Goal: Manage account settings

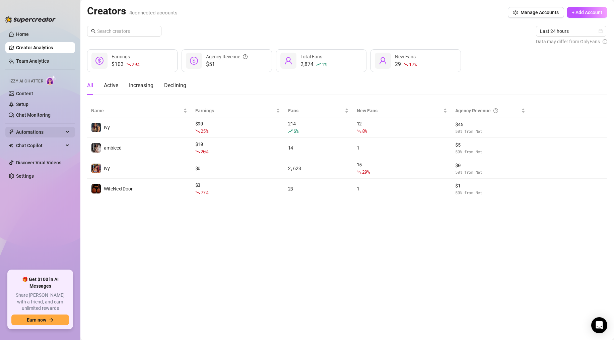
click at [36, 134] on span "Automations" at bounding box center [40, 132] width 48 height 11
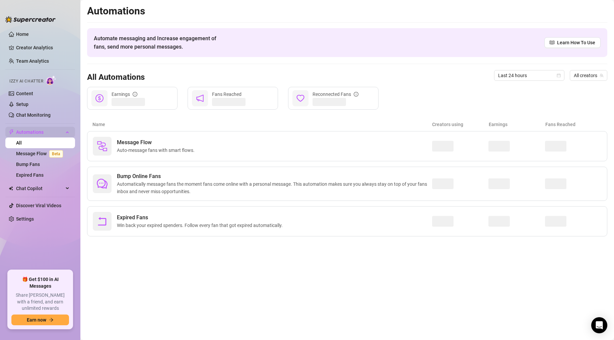
click at [32, 131] on span "Automations" at bounding box center [40, 132] width 48 height 11
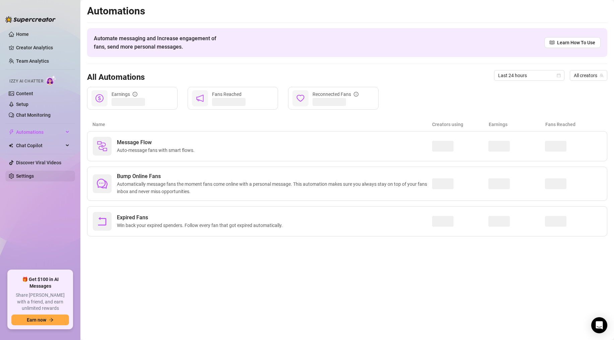
click at [32, 175] on link "Settings" at bounding box center [25, 175] width 18 height 5
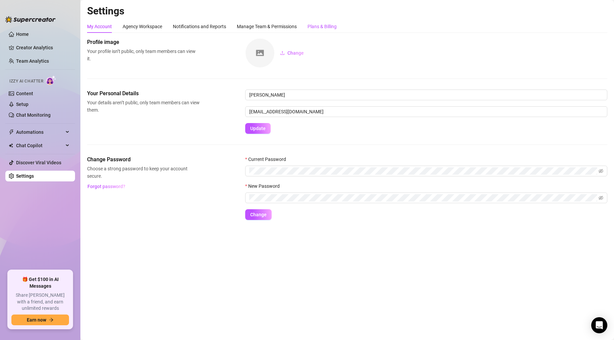
click at [326, 23] on div "Plans & Billing" at bounding box center [322, 26] width 29 height 7
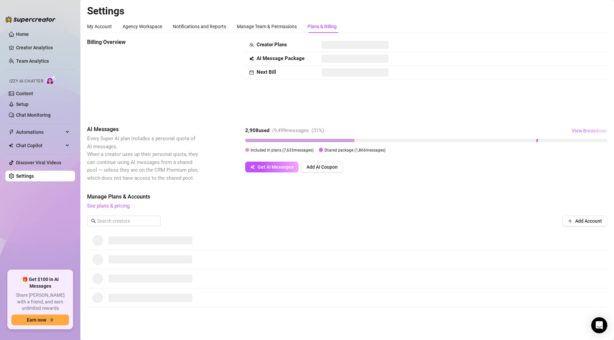
click at [578, 131] on span "View Breakdown" at bounding box center [589, 130] width 35 height 5
click at [279, 168] on span "Get AI Messages" at bounding box center [276, 166] width 36 height 5
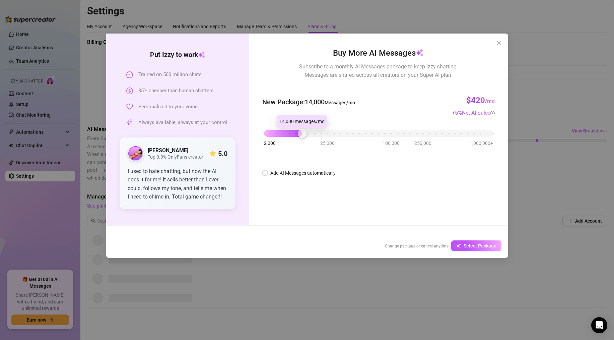
drag, startPoint x: 266, startPoint y: 132, endPoint x: 301, endPoint y: 130, distance: 35.3
click at [301, 130] on div at bounding box center [302, 133] width 9 height 9
drag, startPoint x: 301, startPoint y: 132, endPoint x: 208, endPoint y: 132, distance: 93.5
click at [208, 132] on div "Put [PERSON_NAME] to work Trained on 500 million chats 85% cheaper than human c…" at bounding box center [307, 130] width 402 height 192
click at [499, 39] on button "Close" at bounding box center [499, 43] width 11 height 11
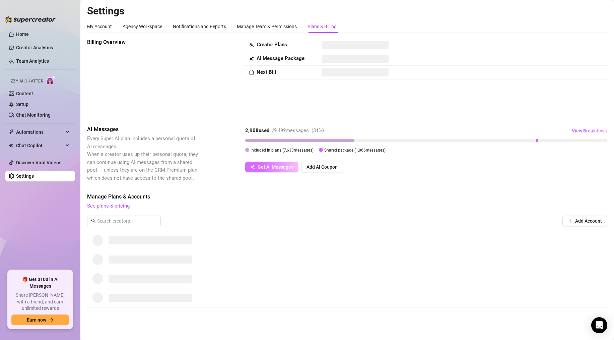
click at [275, 166] on span "Get AI Messages" at bounding box center [276, 166] width 36 height 5
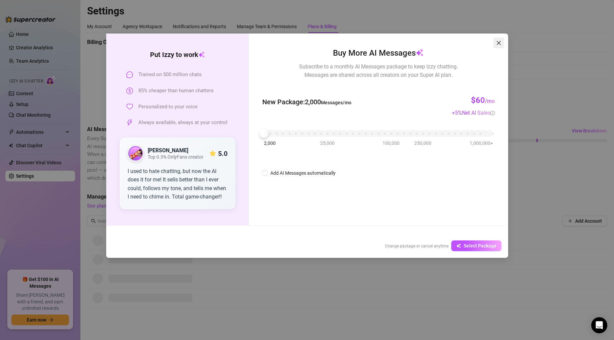
click at [501, 41] on icon "close" at bounding box center [498, 42] width 5 height 5
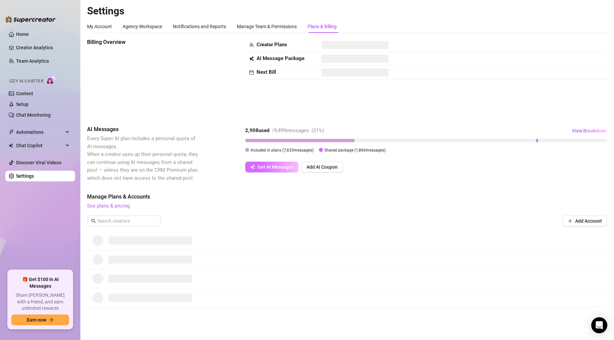
click at [279, 162] on button "Get AI Messages" at bounding box center [271, 167] width 53 height 11
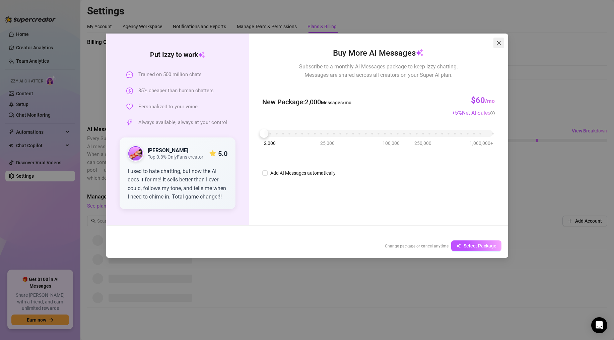
click at [501, 45] on icon "close" at bounding box center [498, 42] width 5 height 5
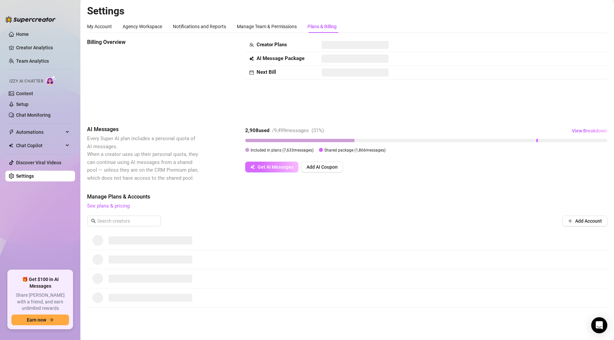
click at [281, 165] on span "Get AI Messages" at bounding box center [276, 166] width 36 height 5
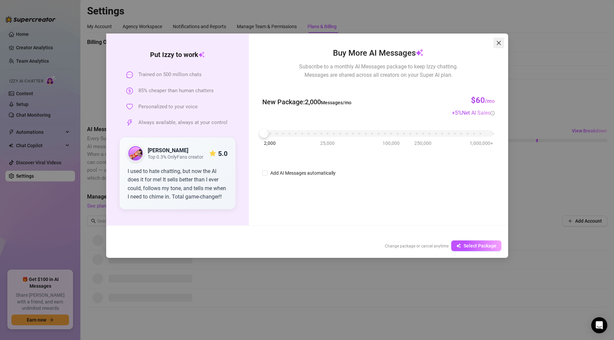
click at [498, 44] on icon "close" at bounding box center [498, 42] width 5 height 5
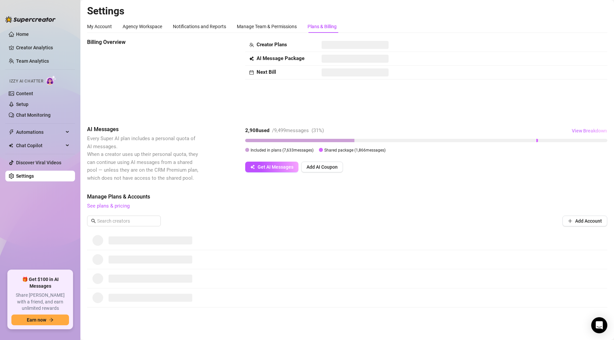
click at [580, 128] on span "View Breakdown" at bounding box center [589, 130] width 35 height 5
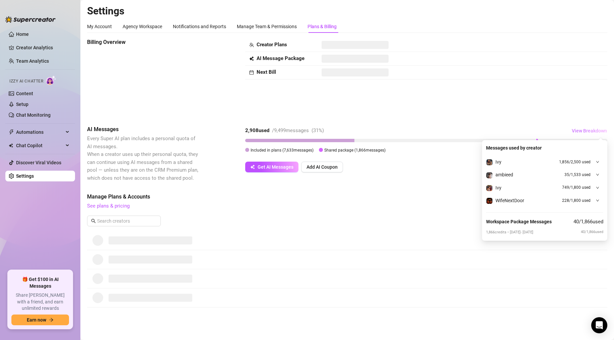
click at [580, 128] on span "View Breakdown" at bounding box center [589, 130] width 35 height 5
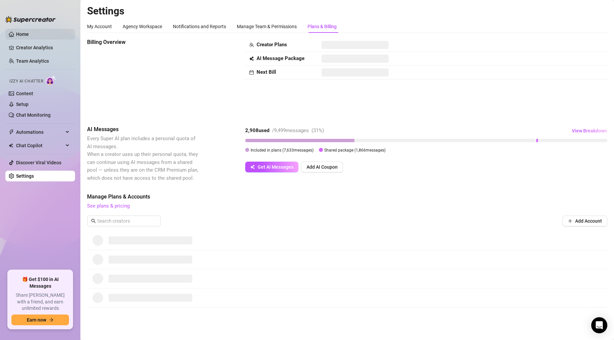
click at [20, 32] on link "Home" at bounding box center [22, 34] width 13 height 5
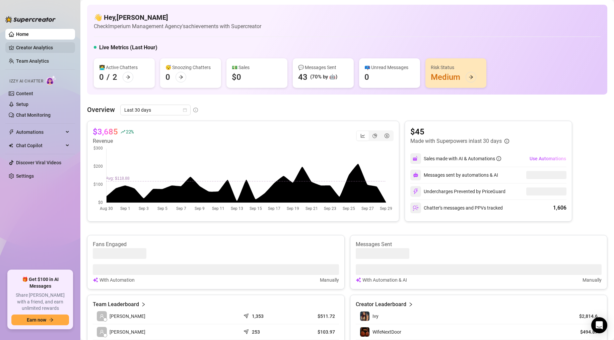
click at [32, 49] on link "Creator Analytics" at bounding box center [43, 47] width 54 height 11
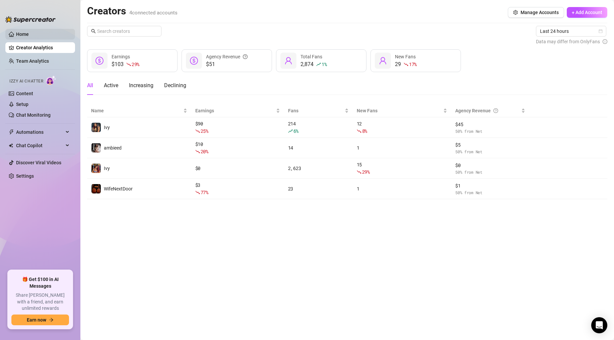
click at [26, 37] on link "Home" at bounding box center [22, 34] width 13 height 5
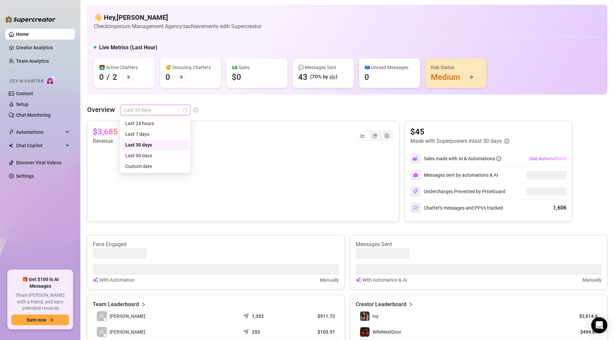
click at [142, 105] on span "Last 30 days" at bounding box center [155, 110] width 62 height 10
click at [148, 131] on div "Last 7 days" at bounding box center [155, 133] width 60 height 7
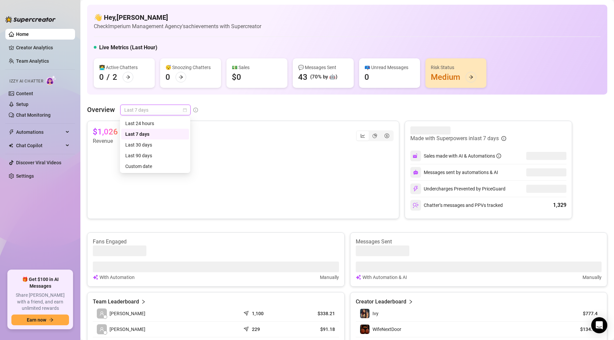
click at [142, 114] on span "Last 7 days" at bounding box center [155, 110] width 62 height 10
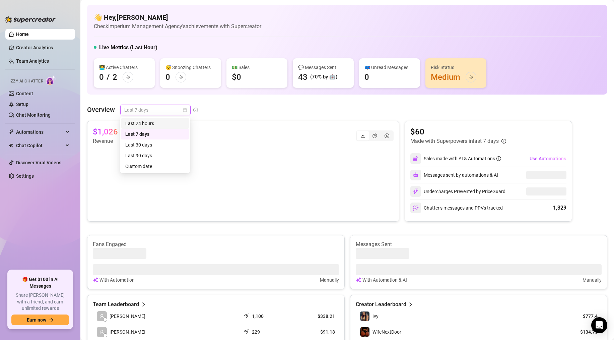
click at [142, 121] on div "Last 24 hours" at bounding box center [155, 123] width 60 height 7
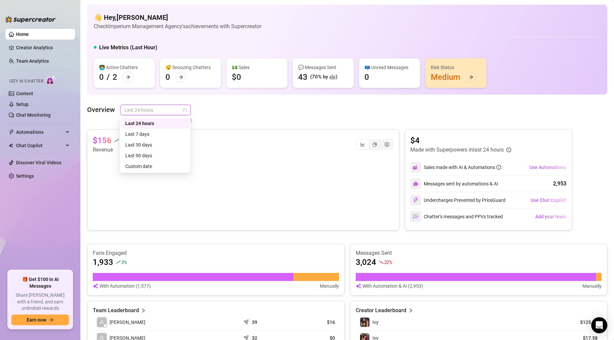
click at [142, 112] on span "Last 24 hours" at bounding box center [155, 110] width 62 height 10
click at [141, 135] on div "Last 7 days" at bounding box center [155, 133] width 60 height 7
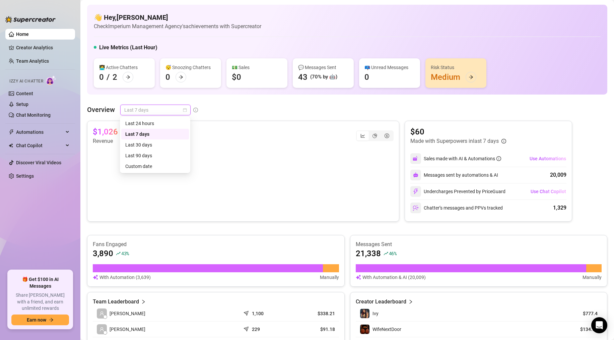
click at [139, 110] on span "Last 7 days" at bounding box center [155, 110] width 62 height 10
click at [149, 142] on div "Last 30 days" at bounding box center [155, 144] width 60 height 7
click at [140, 114] on span "Last 30 days" at bounding box center [155, 110] width 62 height 10
click at [124, 106] on span "Last 30 days" at bounding box center [155, 110] width 62 height 10
